Goal: Task Accomplishment & Management: Use online tool/utility

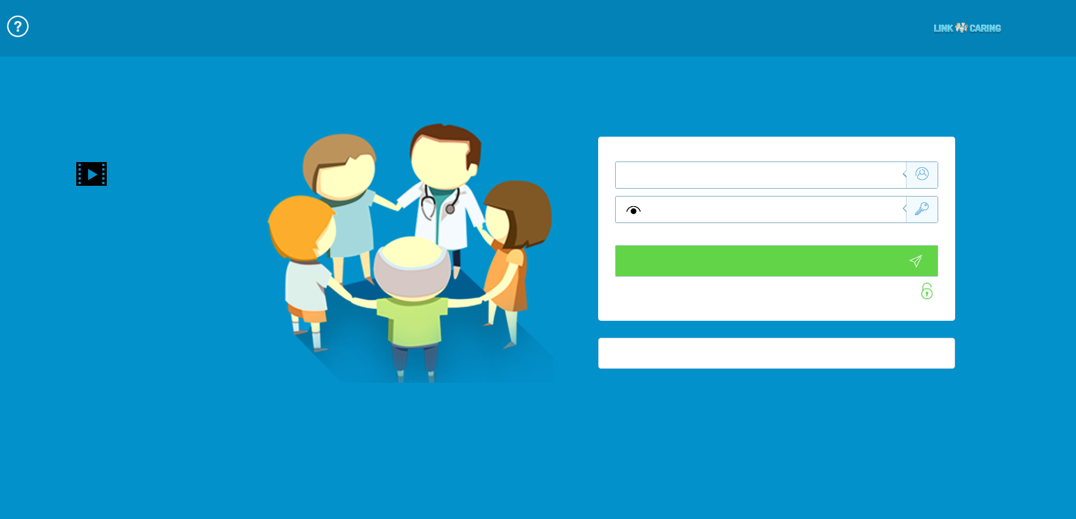
type input "התחבר עכשיו"
type input "עדיין לא? צור חשבון!"
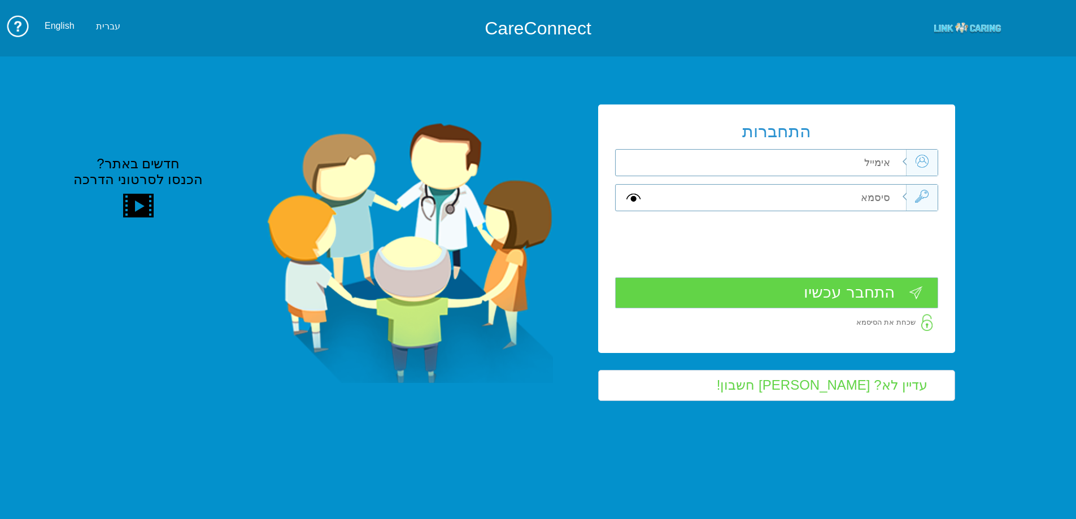
click at [831, 162] on input "text" at bounding box center [778, 163] width 255 height 26
type input "ד"
type input "[EMAIL_ADDRESS][DOMAIN_NAME]"
click at [867, 193] on input "text" at bounding box center [778, 198] width 255 height 26
type input "S"
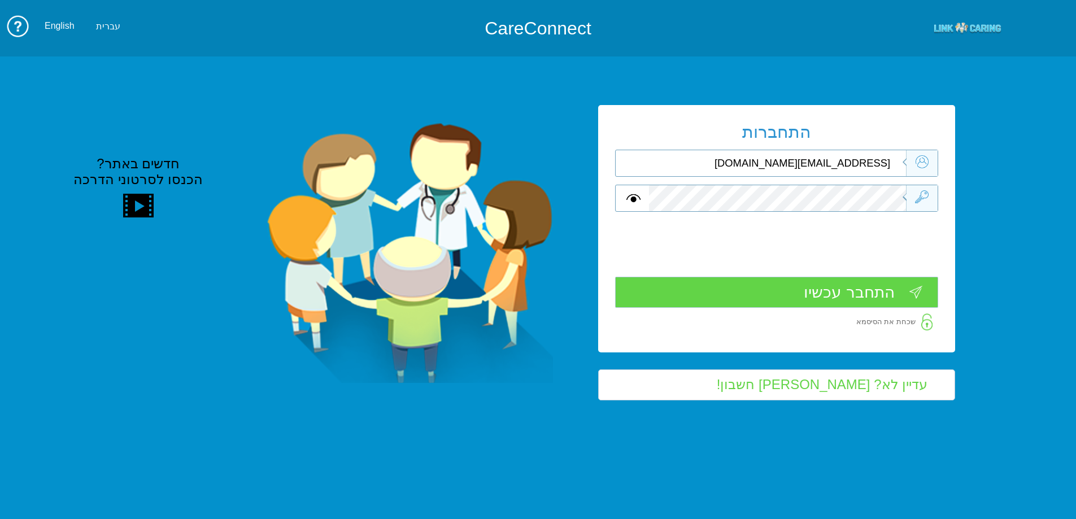
click at [832, 293] on input "התחבר עכשיו" at bounding box center [776, 292] width 323 height 31
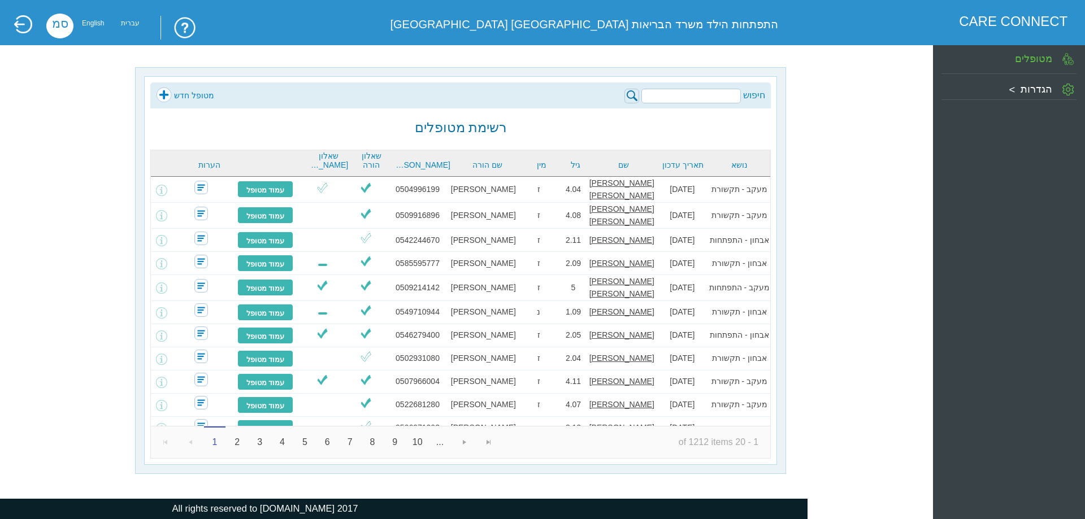
click at [716, 97] on input "search" at bounding box center [690, 96] width 99 height 15
type input "c"
type input "[PERSON_NAME] [PERSON_NAME]"
click at [634, 93] on img at bounding box center [631, 96] width 15 height 15
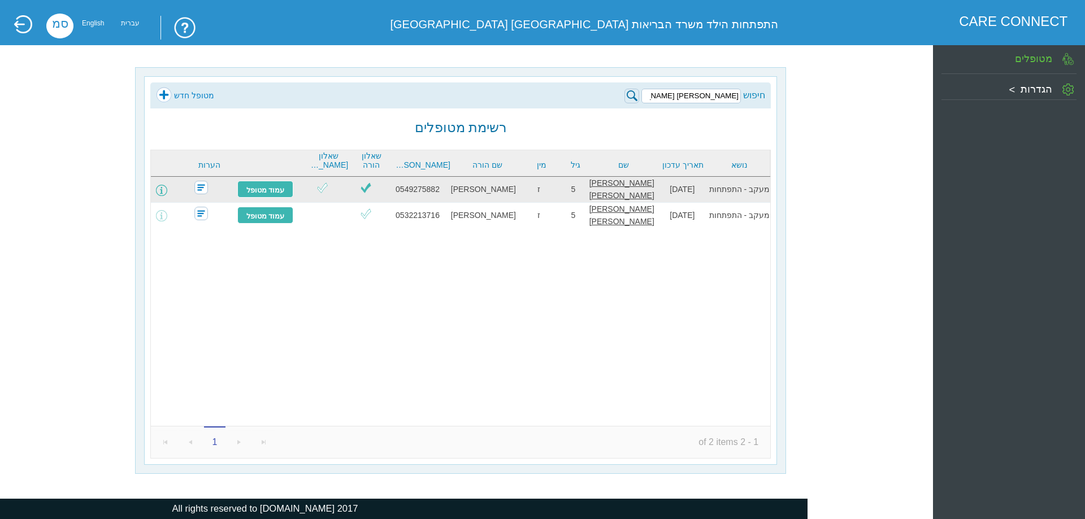
click at [167, 189] on span at bounding box center [161, 190] width 11 height 11
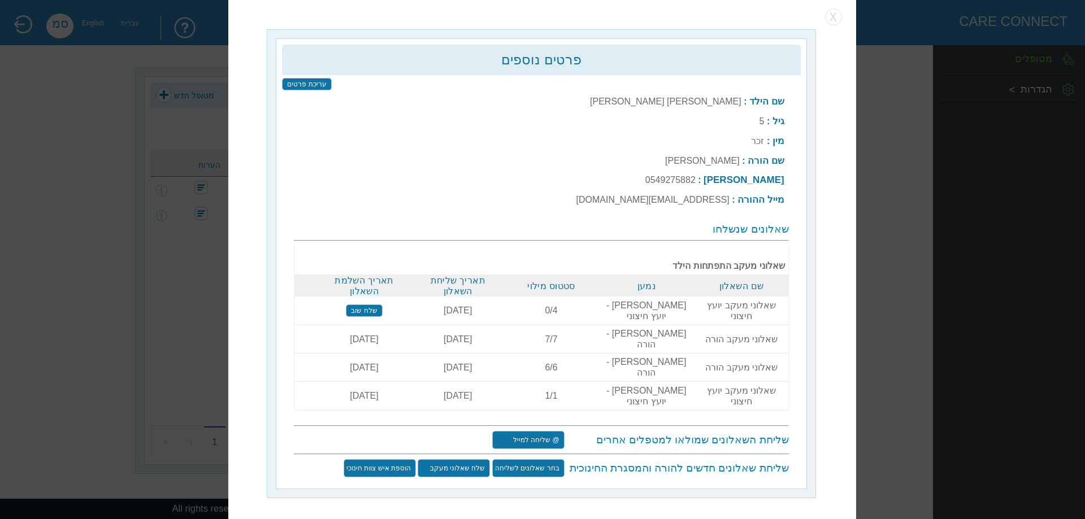
click at [359, 331] on td "[DATE]" at bounding box center [365, 339] width 94 height 28
click at [750, 332] on td "שאלוני מעקב הורה" at bounding box center [742, 339] width 94 height 28
click at [525, 431] on input "@ שליחה למייל" at bounding box center [528, 440] width 72 height 18
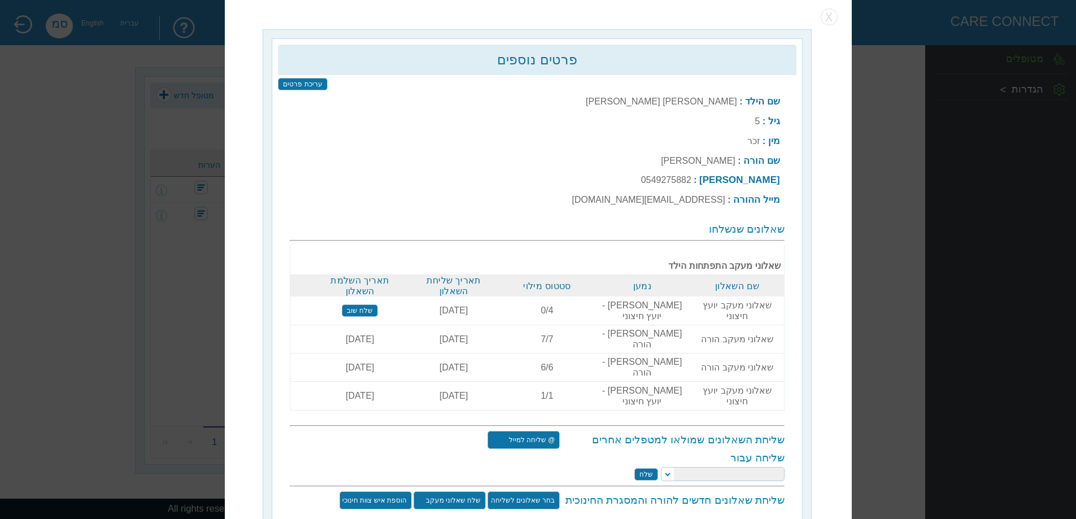
click at [668, 467] on select at bounding box center [723, 474] width 124 height 14
click at [671, 467] on select "[PERSON_NAME] [PERSON_NAME] [PERSON_NAME] [PERSON_NAME] [PERSON_NAME] [PERSON_N…" at bounding box center [723, 474] width 124 height 14
select select "[EMAIL_ADDRESS][DOMAIN_NAME]"
click at [663, 467] on select "[PERSON_NAME] [PERSON_NAME] [PERSON_NAME] [PERSON_NAME] [PERSON_NAME] [PERSON_N…" at bounding box center [723, 474] width 124 height 14
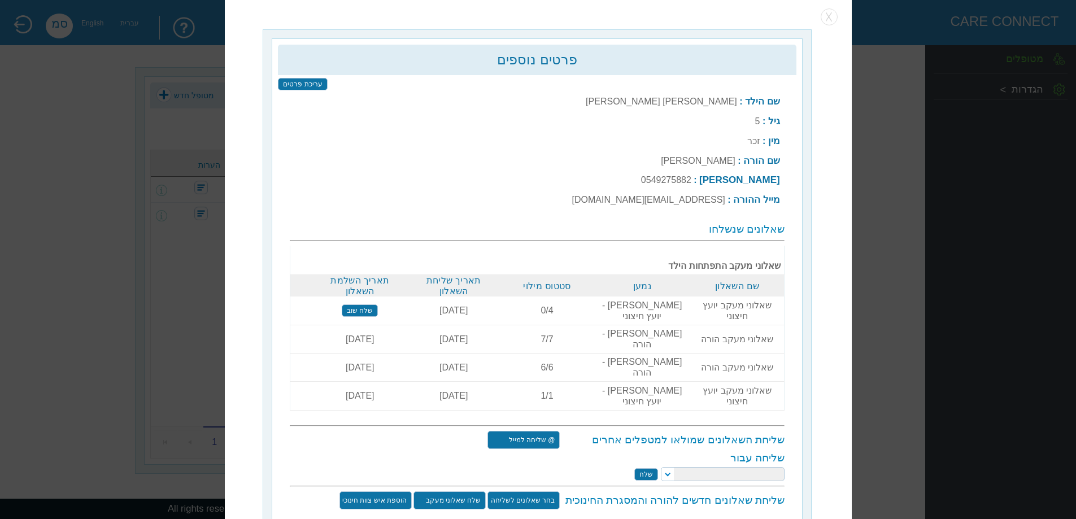
click at [648, 468] on input "שלח" at bounding box center [647, 474] width 24 height 12
